Goal: Information Seeking & Learning: Learn about a topic

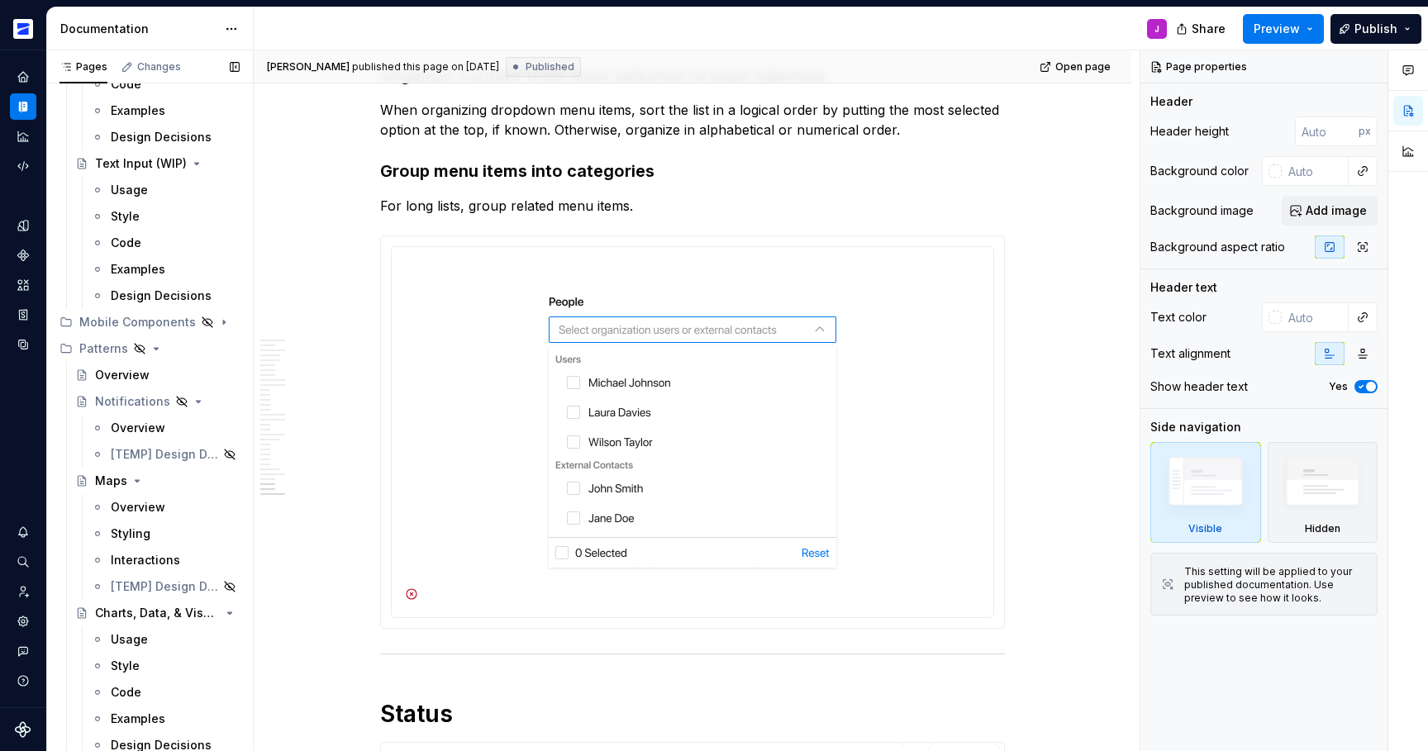
scroll to position [1621, 0]
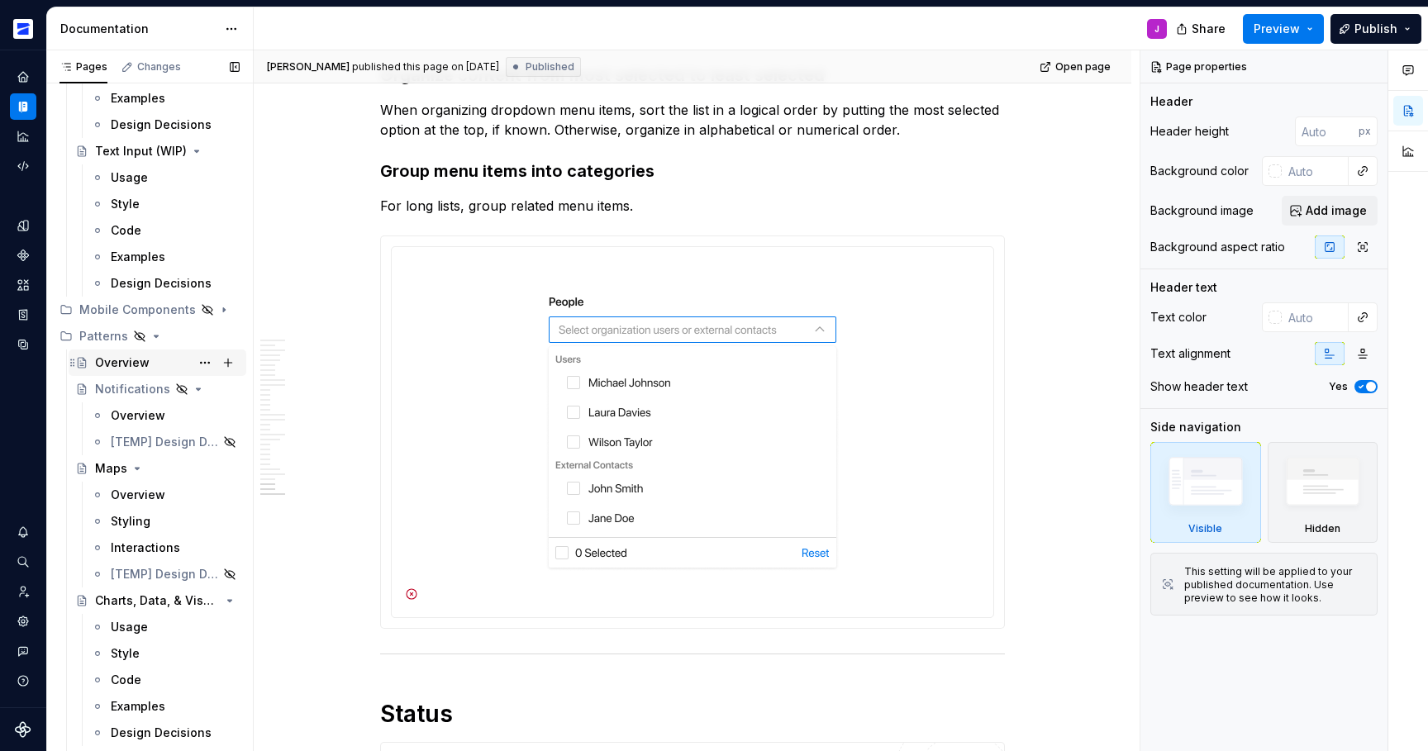
click at [140, 367] on div "Overview" at bounding box center [122, 362] width 55 height 17
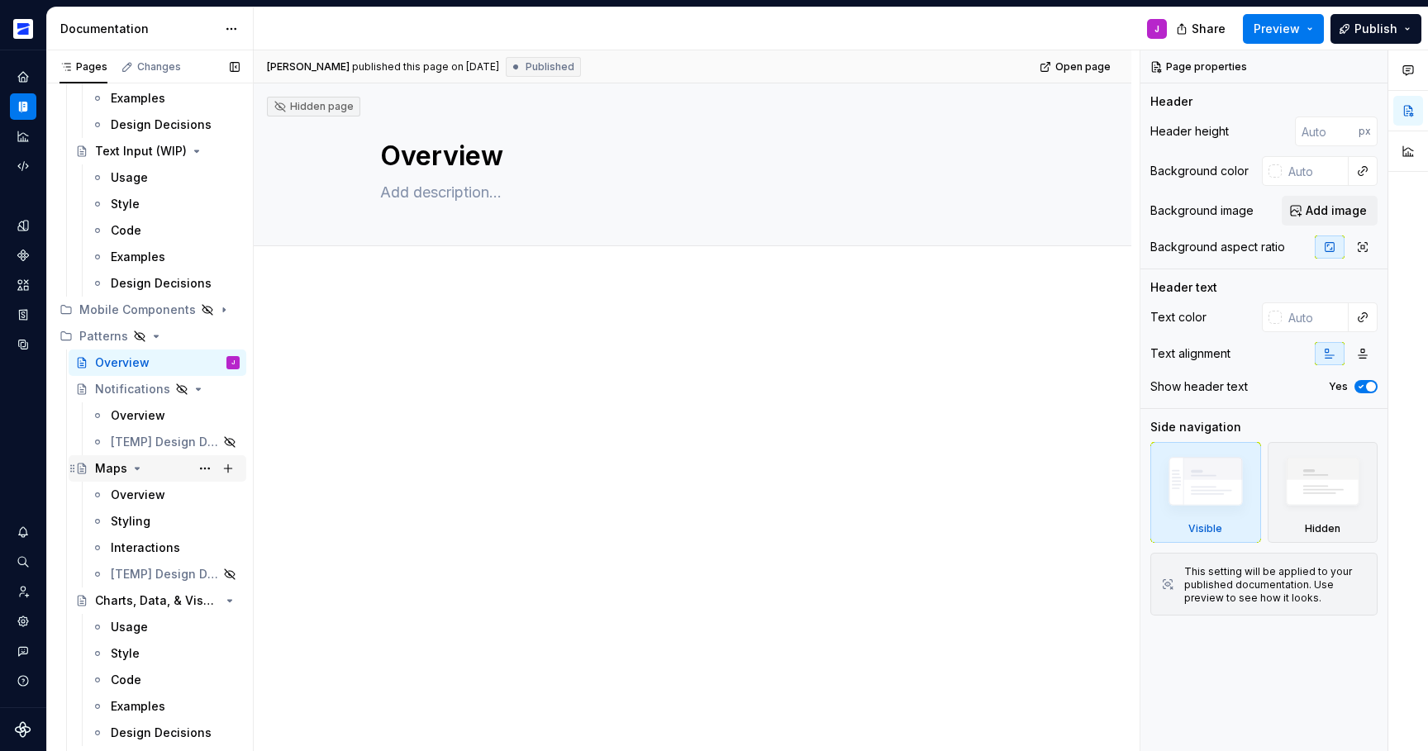
click at [178, 473] on div "Maps" at bounding box center [167, 468] width 145 height 23
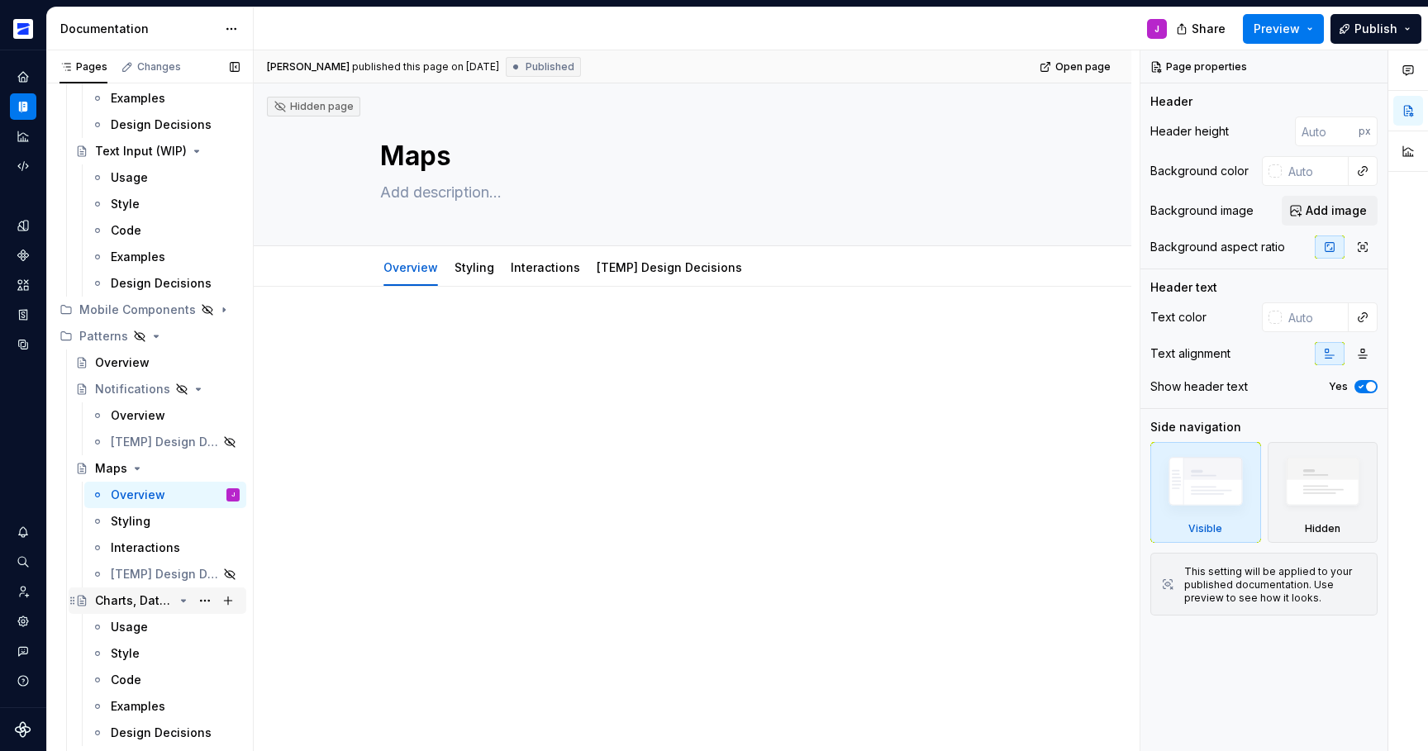
click at [163, 604] on div "Charts, Data, & Visualizations" at bounding box center [134, 600] width 78 height 17
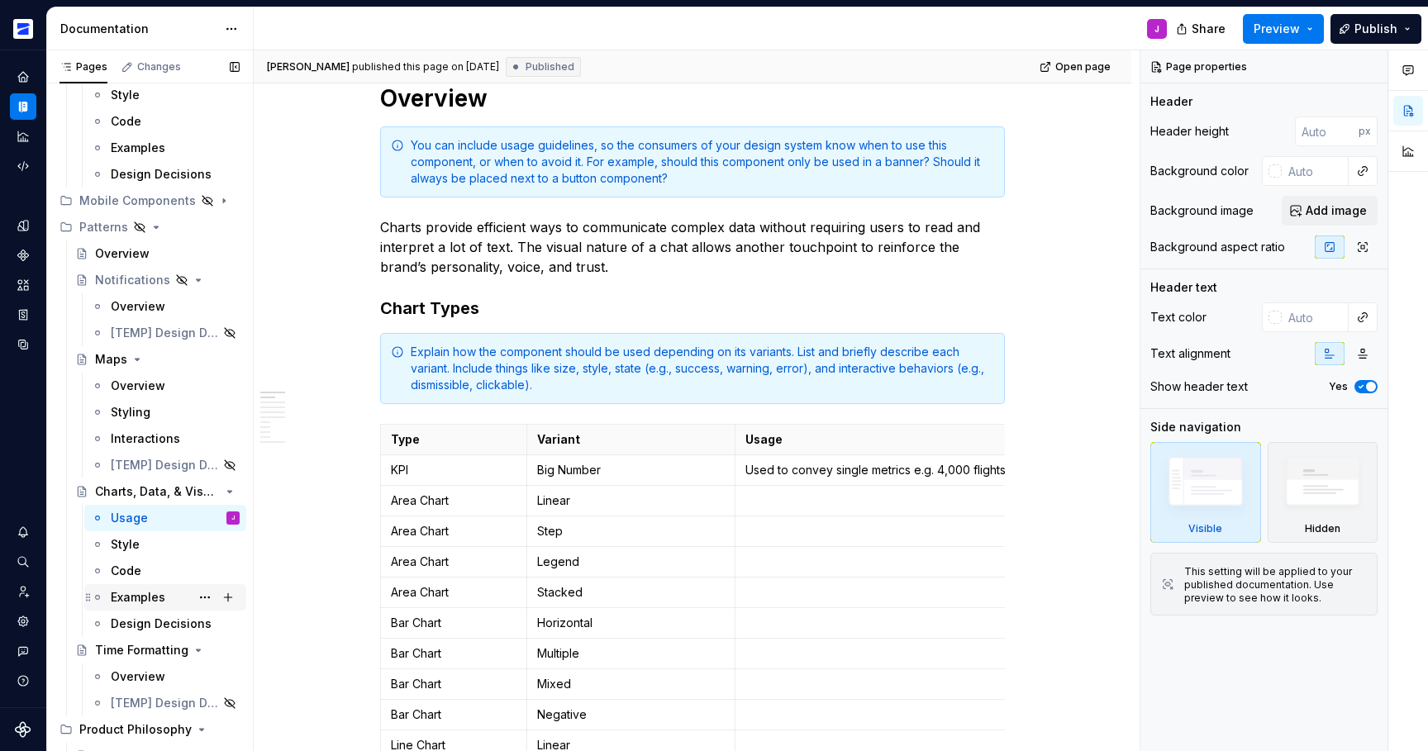
scroll to position [1929, 0]
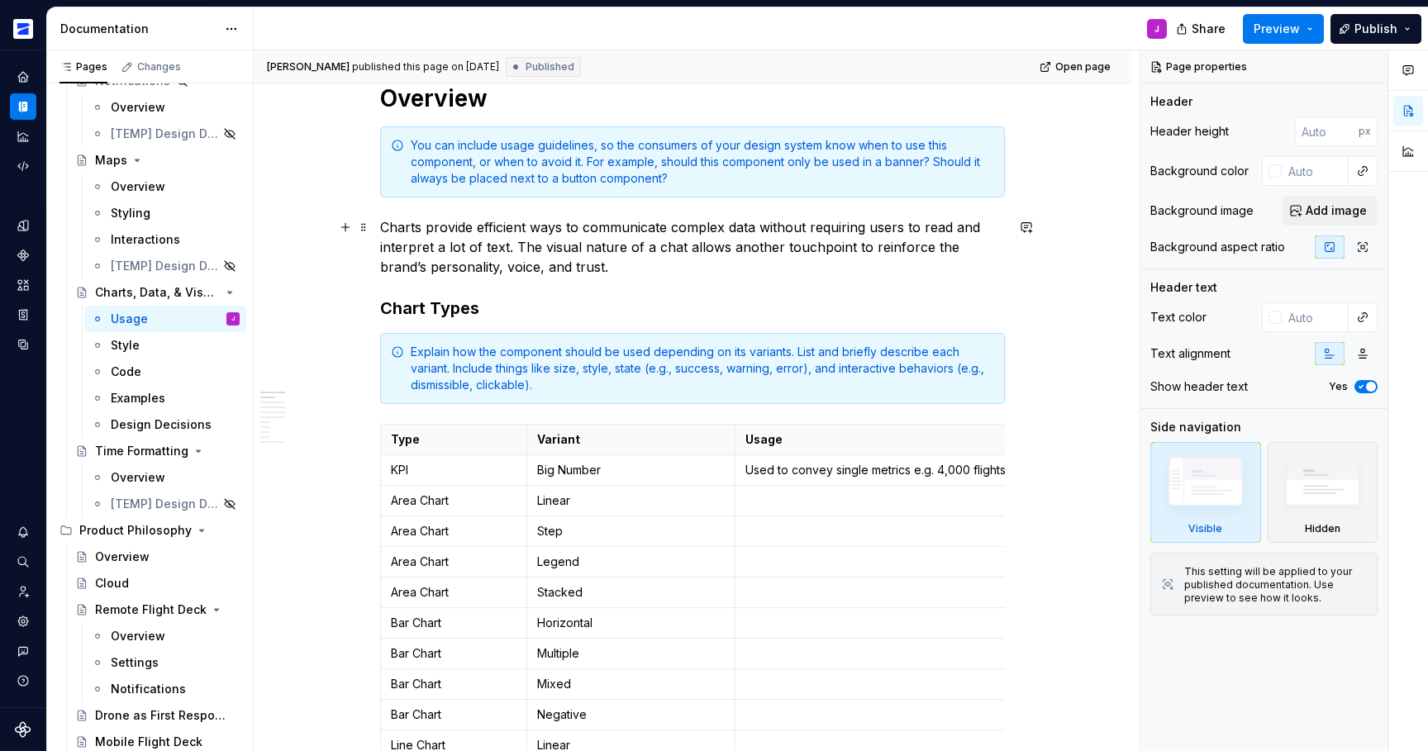
click at [528, 244] on p "Charts provide efficient ways to communicate complex data without requiring use…" at bounding box center [692, 246] width 625 height 59
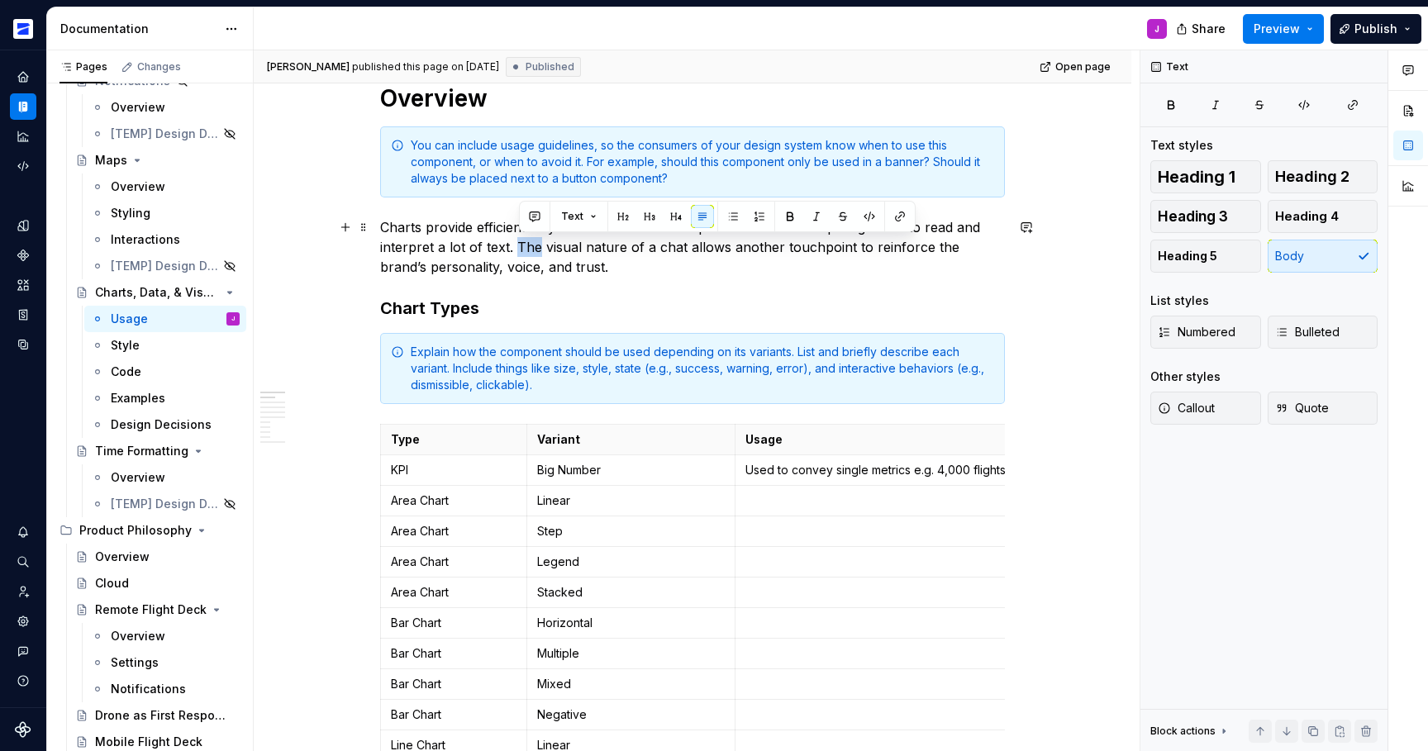
click at [528, 244] on p "Charts provide efficient ways to communicate complex data without requiring use…" at bounding box center [692, 246] width 625 height 59
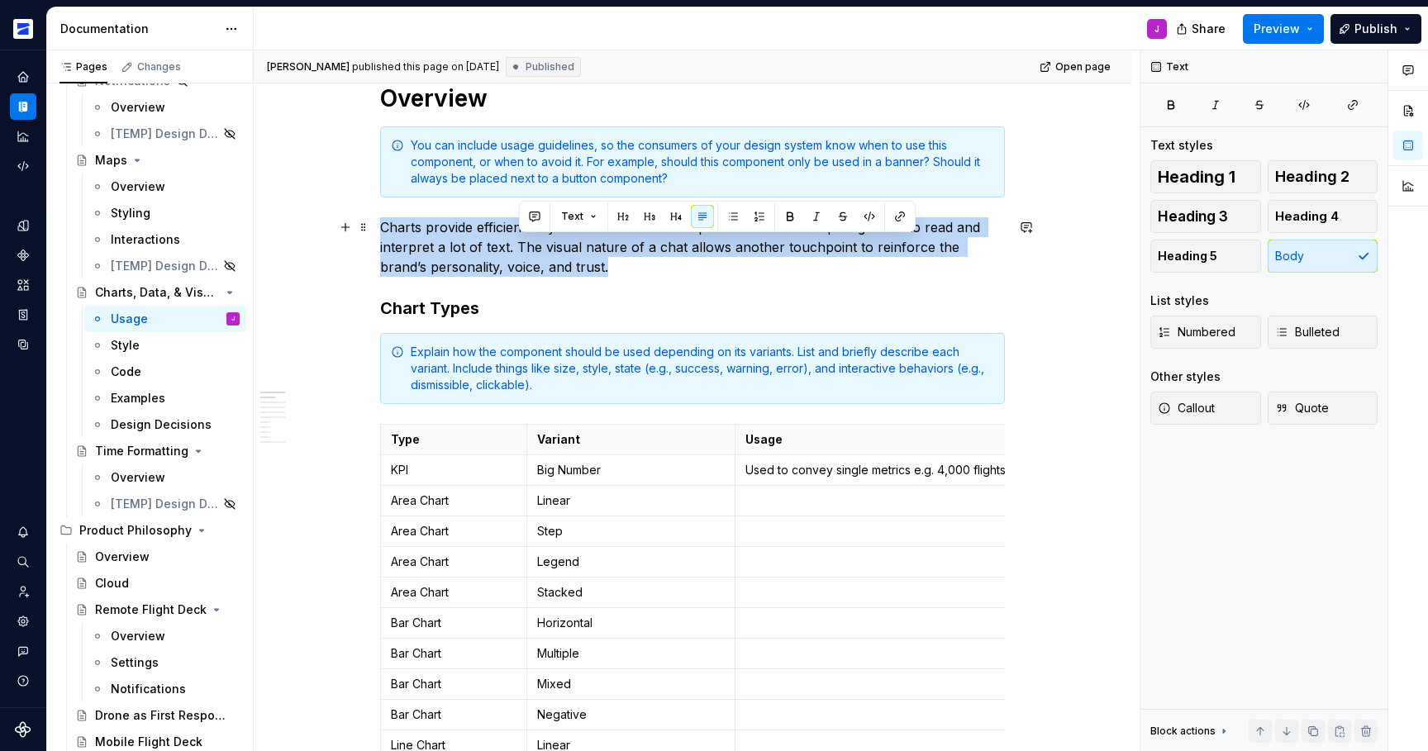
click at [528, 244] on p "Charts provide efficient ways to communicate complex data without requiring use…" at bounding box center [692, 246] width 625 height 59
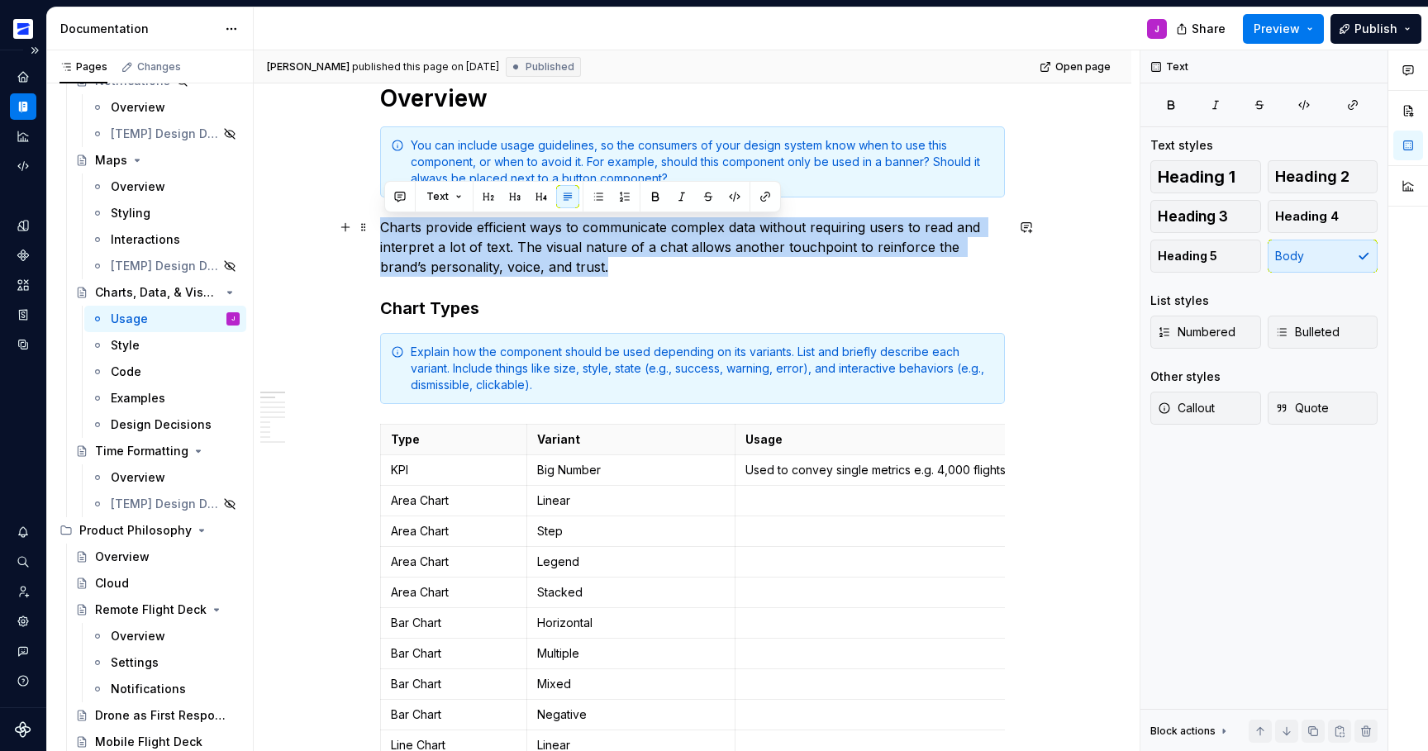
copy p "Charts provide efficient ways to communicate complex data without requiring use…"
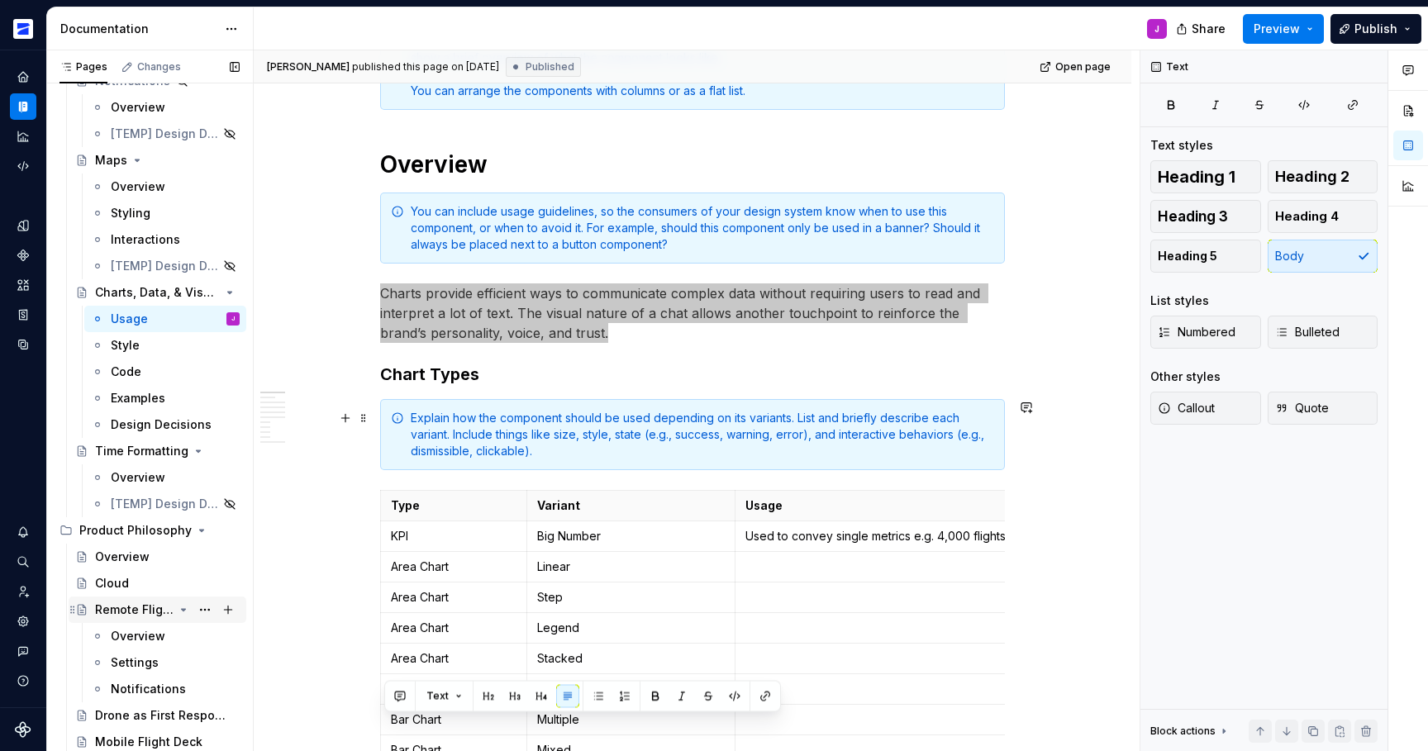
scroll to position [0, 0]
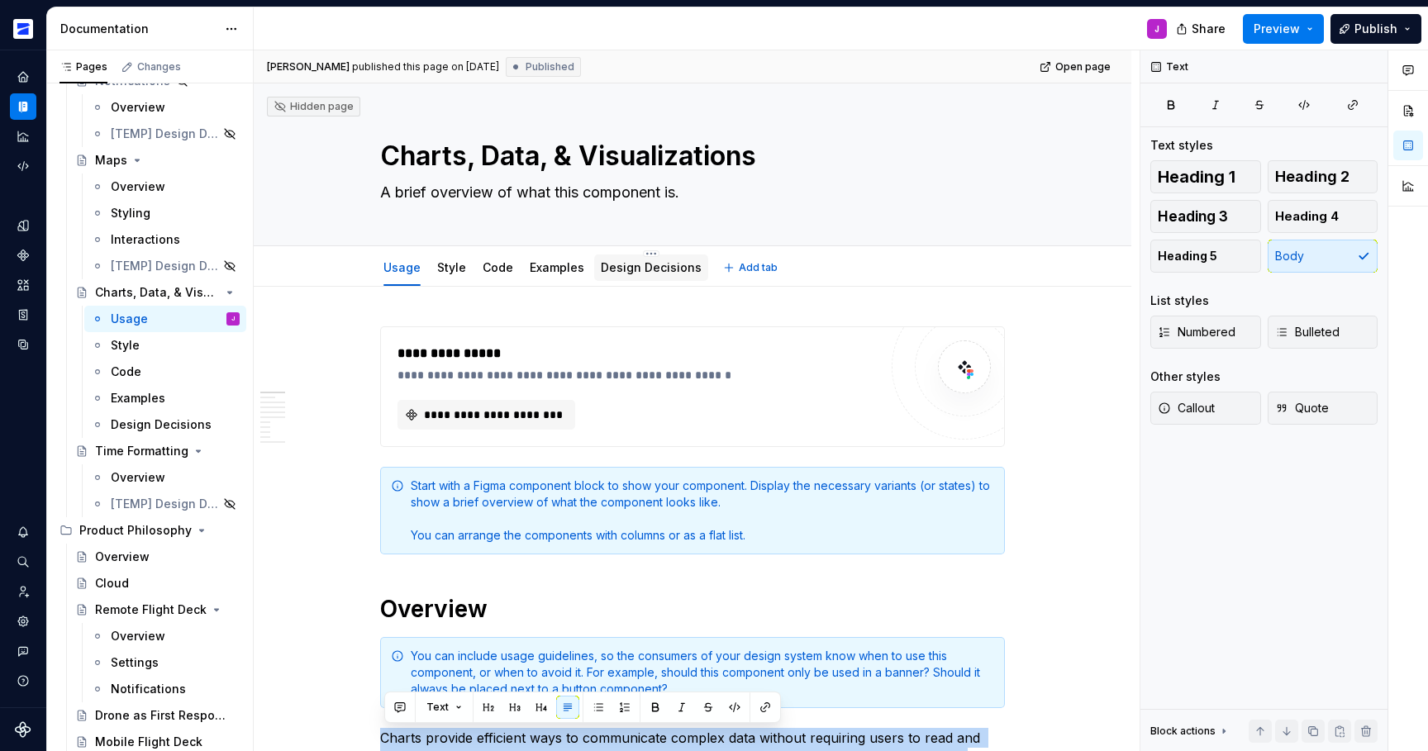
click at [654, 270] on link "Design Decisions" at bounding box center [651, 267] width 101 height 14
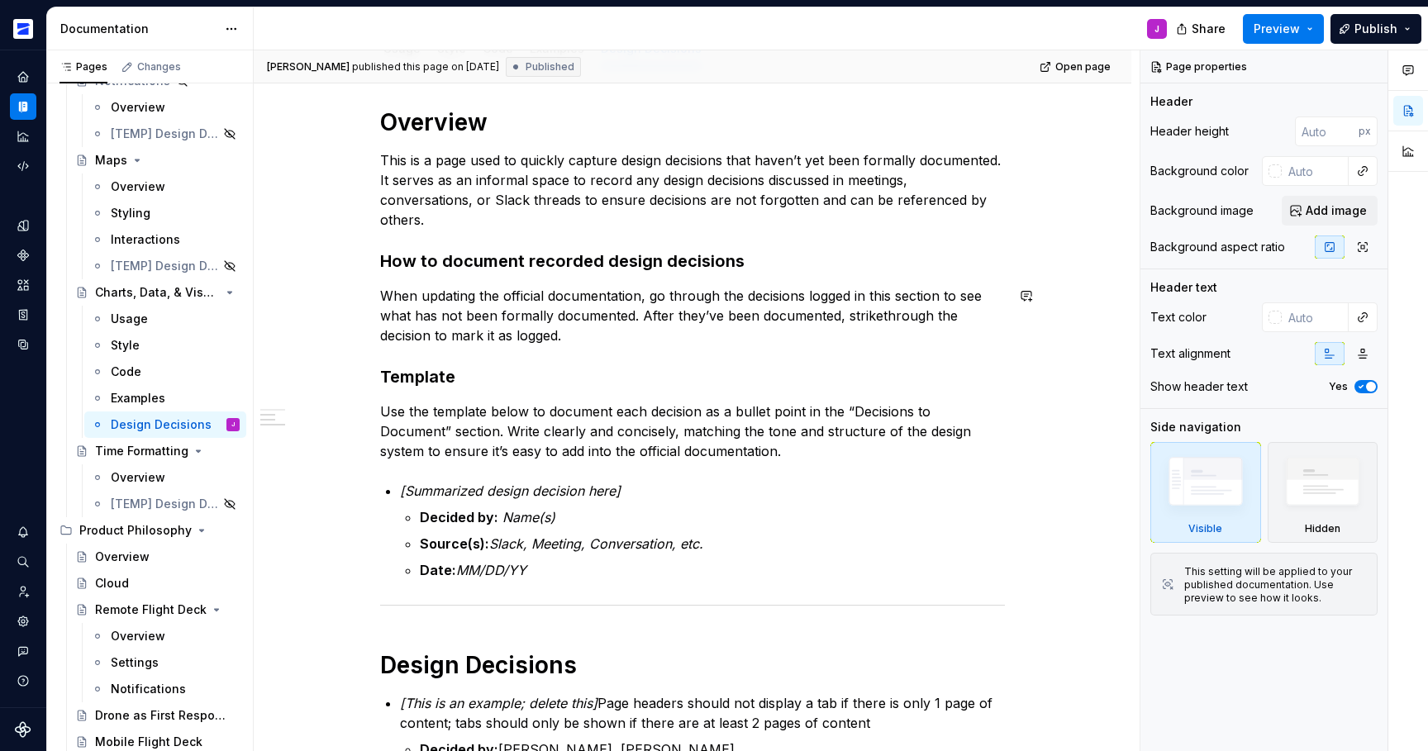
scroll to position [513, 0]
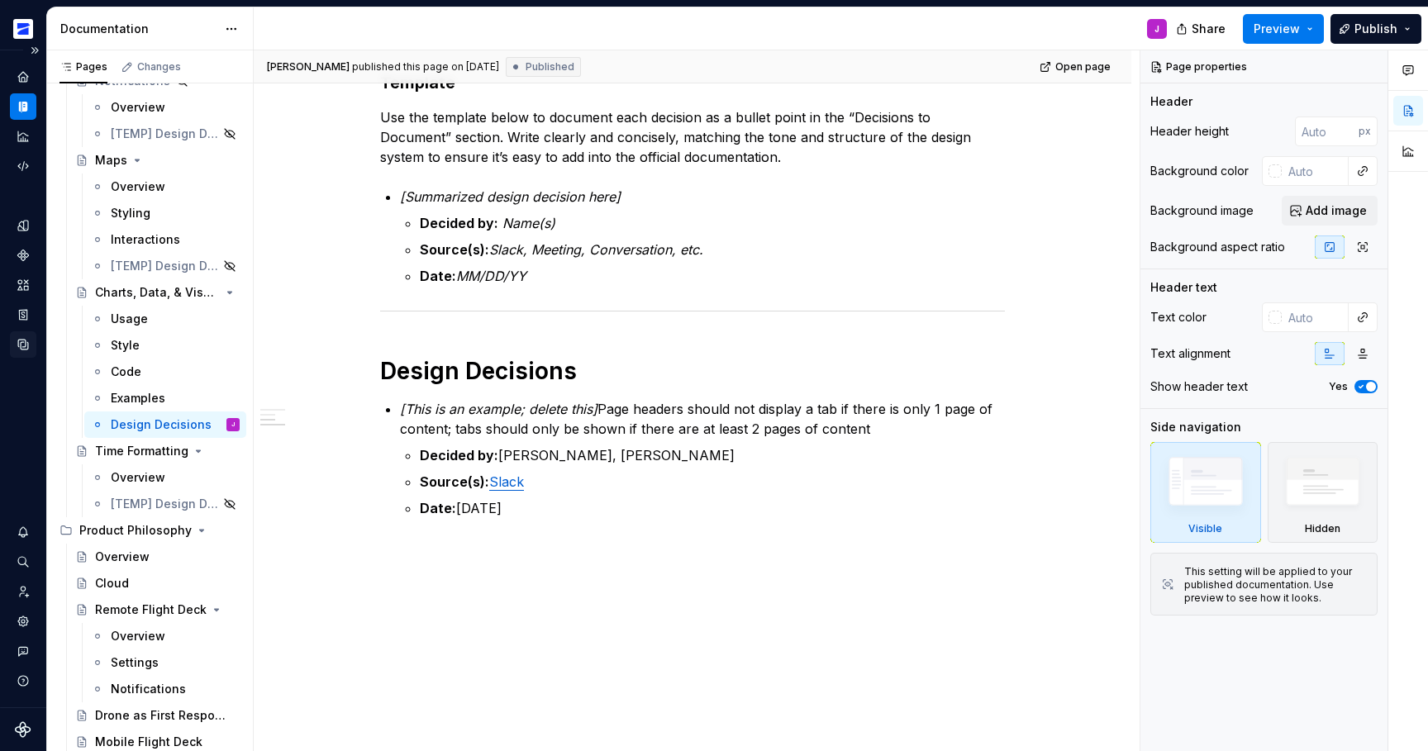
type textarea "*"
